Goal: Task Accomplishment & Management: Manage account settings

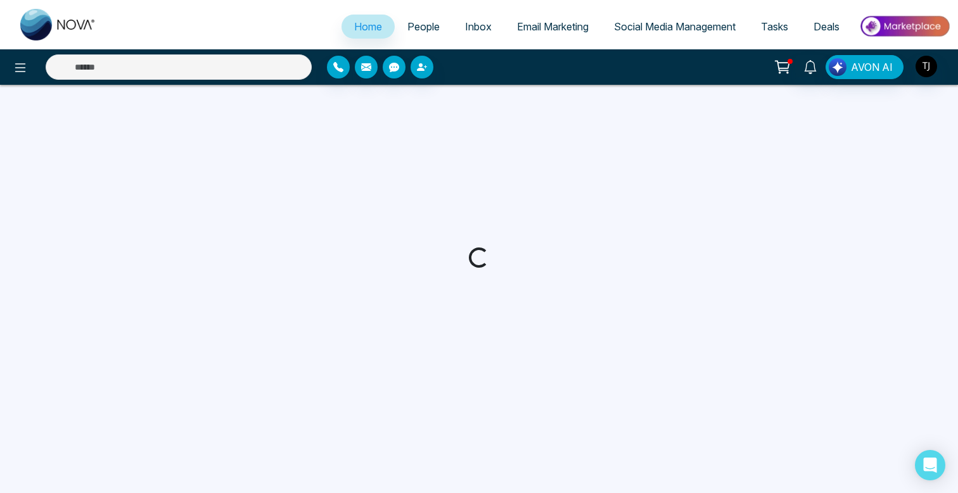
select select "*"
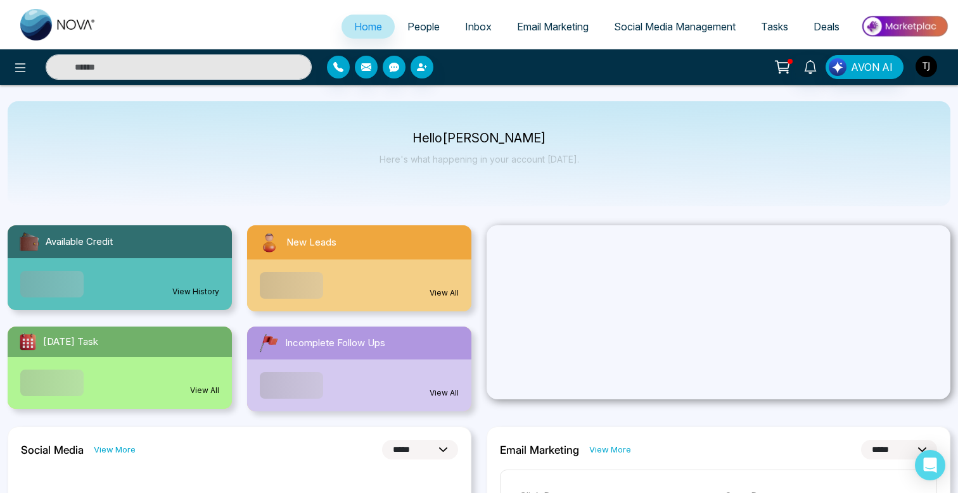
click at [934, 71] on img "button" at bounding box center [926, 67] width 22 height 22
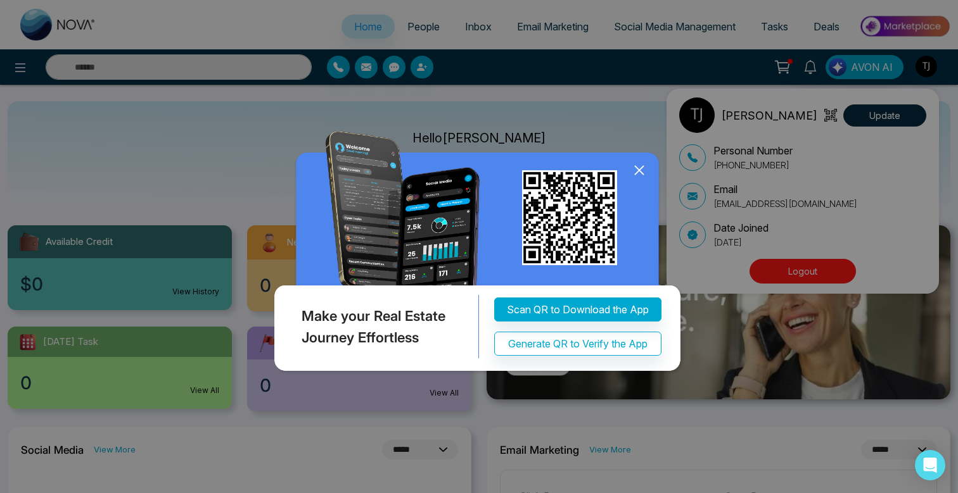
click at [795, 274] on div "Make your Real Estate Journey Effortless Scan QR to Download the App Generate Q…" at bounding box center [479, 246] width 958 height 493
click at [642, 167] on icon at bounding box center [639, 170] width 19 height 19
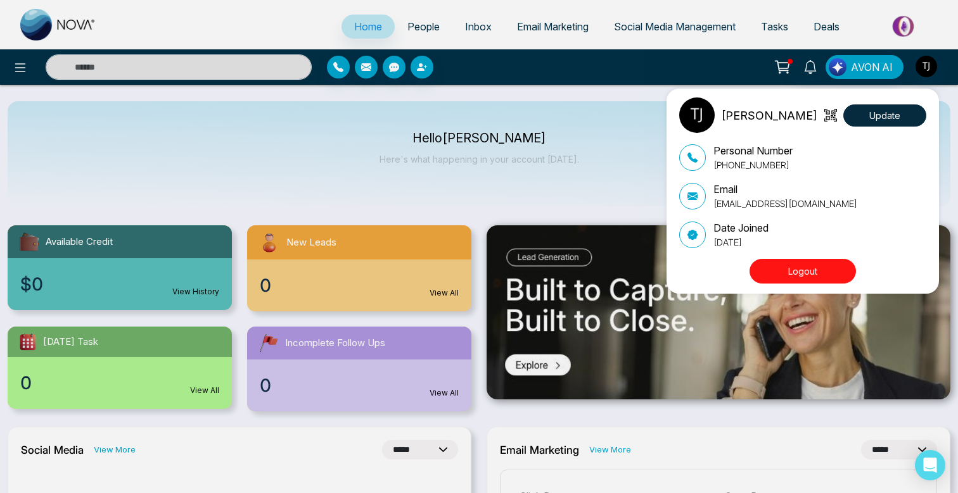
click at [806, 271] on button "Logout" at bounding box center [802, 271] width 106 height 25
